Goal: Check status: Check status

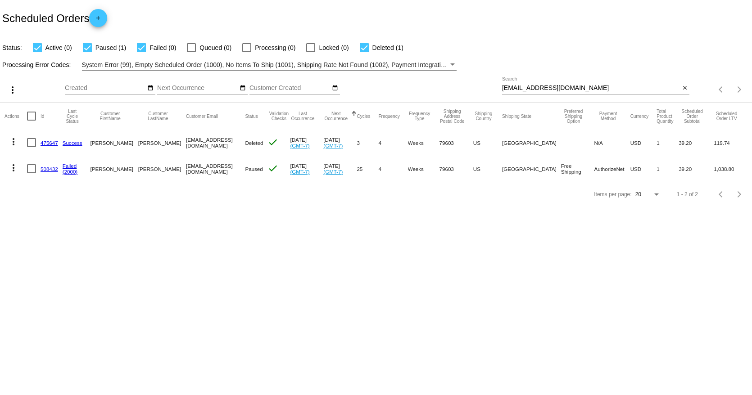
click at [165, 259] on body "Scheduled Orders add Status: Active (0) Paused (1) Failed (0) Queued (0) Proces…" at bounding box center [376, 197] width 752 height 395
click at [563, 85] on input "[EMAIL_ADDRESS][DOMAIN_NAME]" at bounding box center [591, 88] width 178 height 7
click at [563, 83] on div "[EMAIL_ADDRESS][DOMAIN_NAME] Search" at bounding box center [591, 86] width 178 height 18
click at [563, 86] on input "[EMAIL_ADDRESS][DOMAIN_NAME]" at bounding box center [591, 88] width 178 height 7
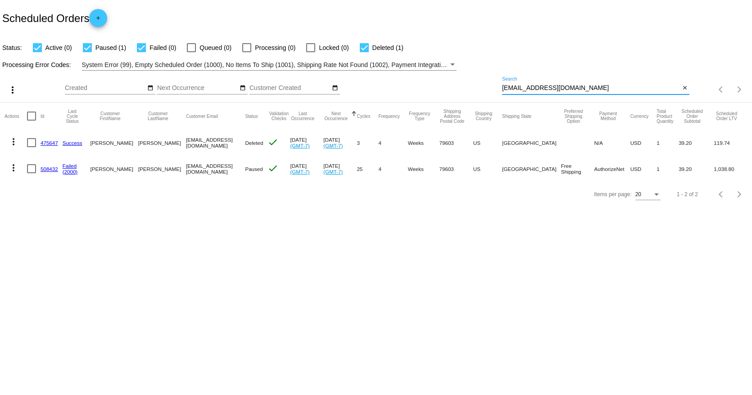
click at [563, 86] on input "[EMAIL_ADDRESS][DOMAIN_NAME]" at bounding box center [591, 88] width 178 height 7
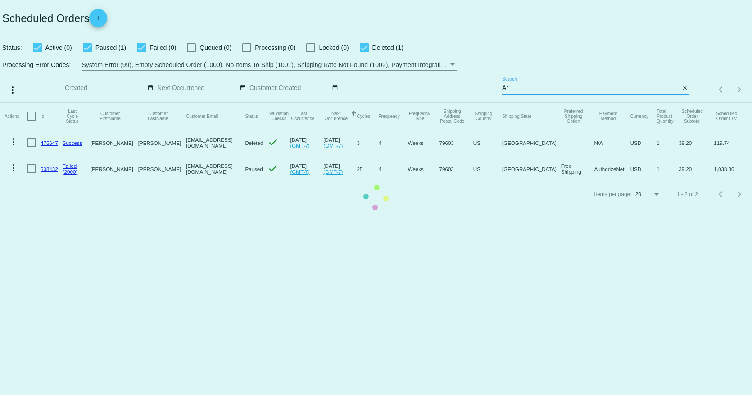
type input "A"
